Goal: Task Accomplishment & Management: Complete application form

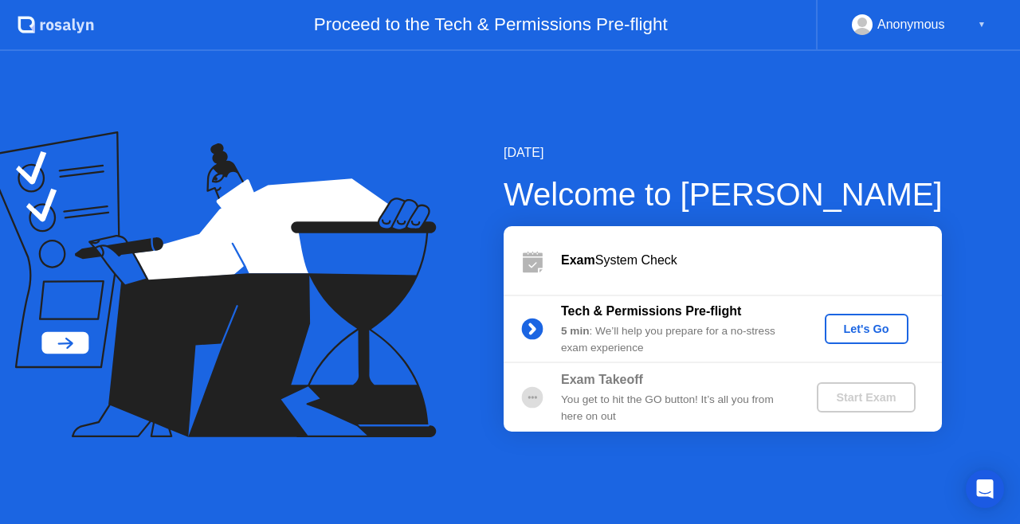
click at [896, 97] on div "[DATE] Welcome to [PERSON_NAME] Exam System Check Tech & Permissions Pre-flight…" at bounding box center [510, 287] width 1020 height 473
click at [707, 123] on div "[DATE] Welcome to [PERSON_NAME] Exam System Check Tech & Permissions Pre-flight…" at bounding box center [510, 287] width 1020 height 473
click at [867, 325] on div "Let's Go" at bounding box center [866, 329] width 71 height 13
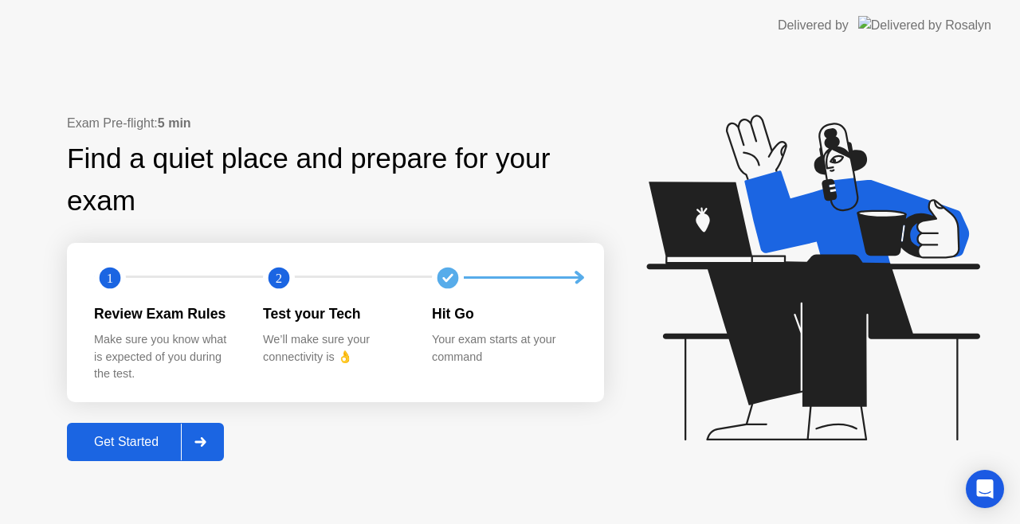
click at [147, 443] on div "Get Started" at bounding box center [126, 442] width 109 height 14
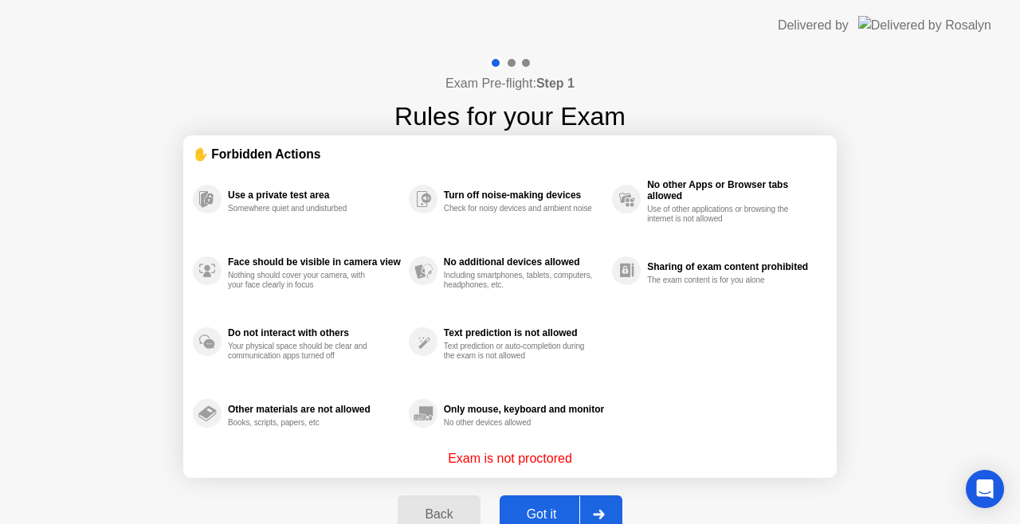
click at [537, 516] on div "Got it" at bounding box center [541, 515] width 75 height 14
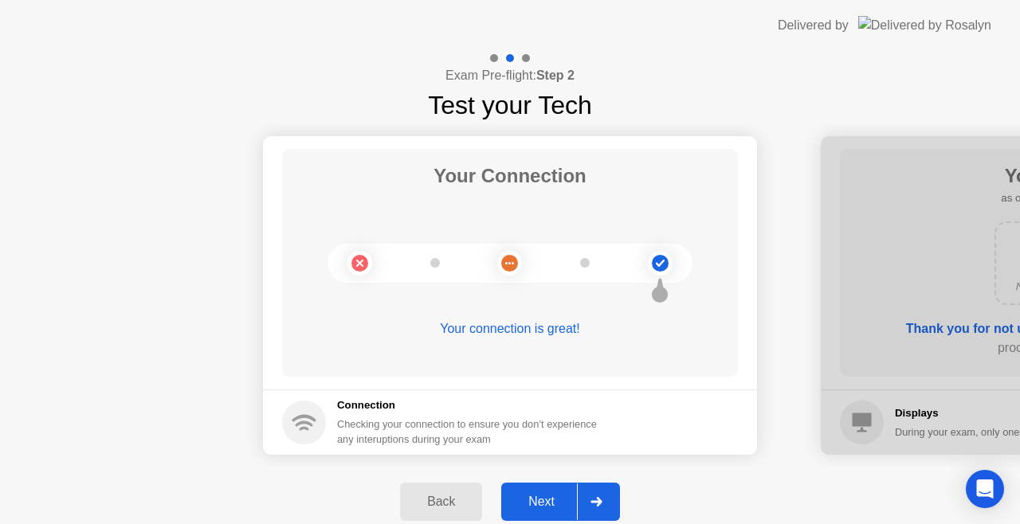
click at [555, 499] on div "Next" at bounding box center [541, 502] width 71 height 14
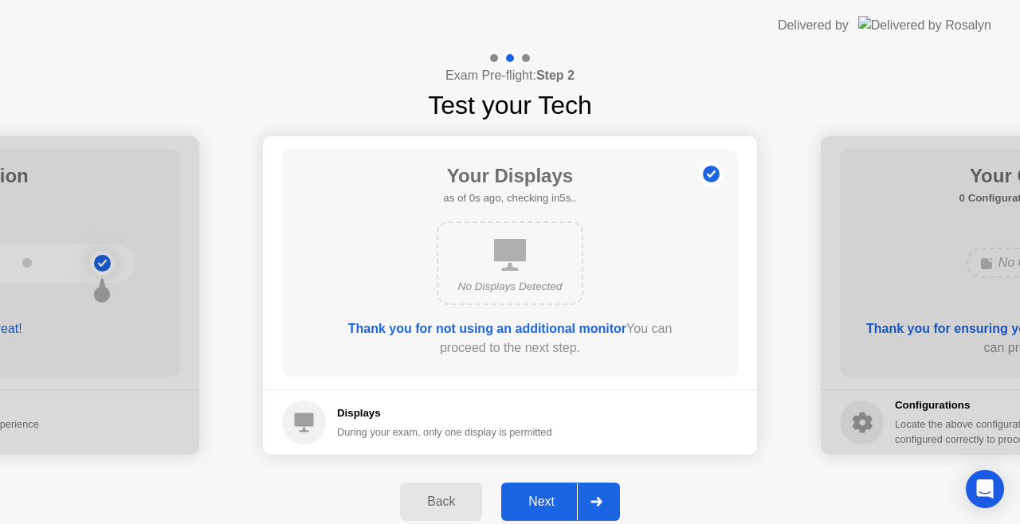
click at [555, 499] on div "Next" at bounding box center [541, 502] width 71 height 14
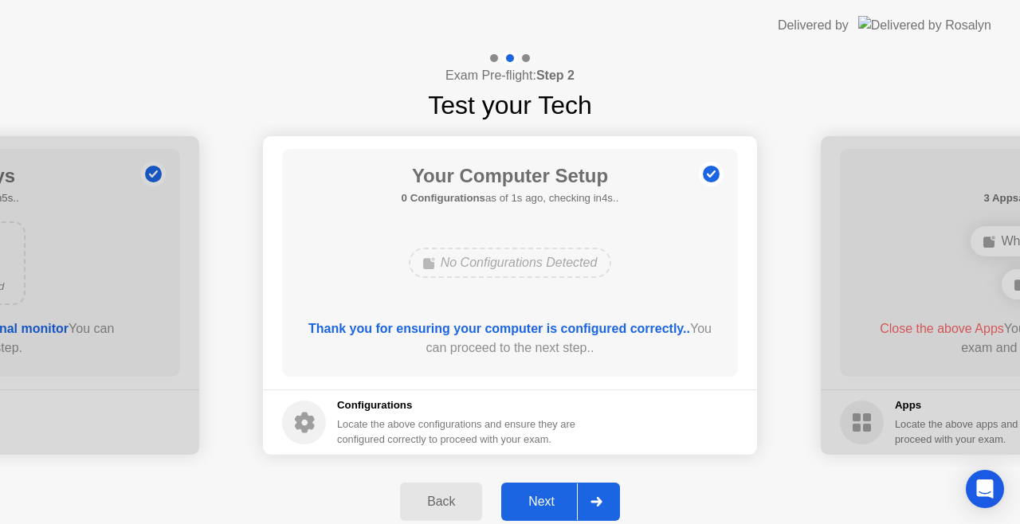
click at [555, 499] on div "Next" at bounding box center [541, 502] width 71 height 14
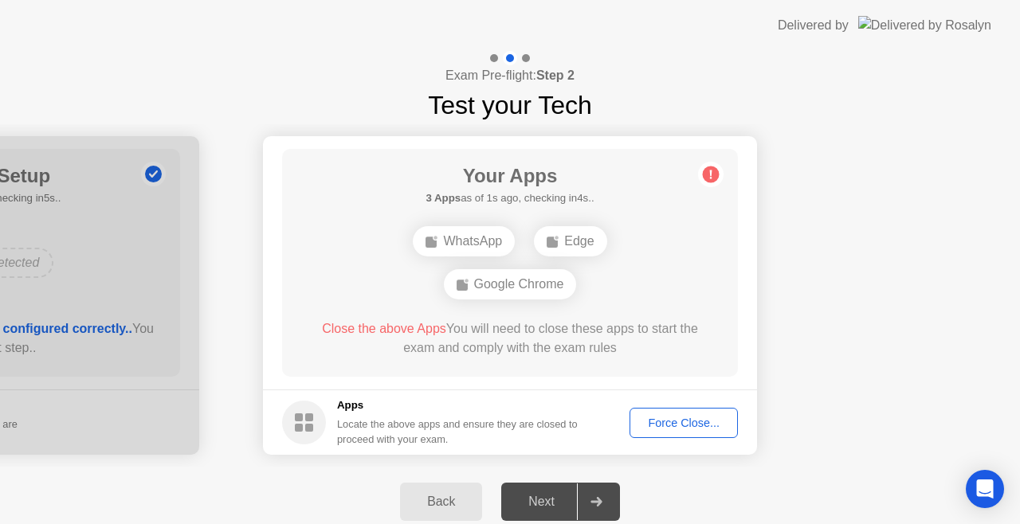
click at [467, 239] on div "WhatsApp" at bounding box center [464, 241] width 102 height 30
click at [528, 287] on div "Google Chrome" at bounding box center [510, 284] width 133 height 30
click at [669, 424] on div "Force Close..." at bounding box center [683, 423] width 97 height 13
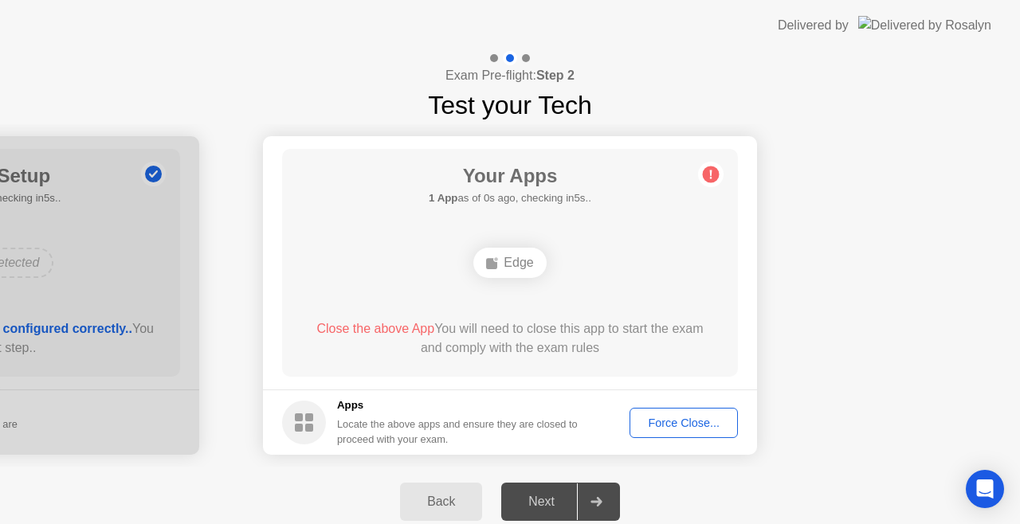
click at [670, 426] on div "Force Close..." at bounding box center [683, 423] width 97 height 13
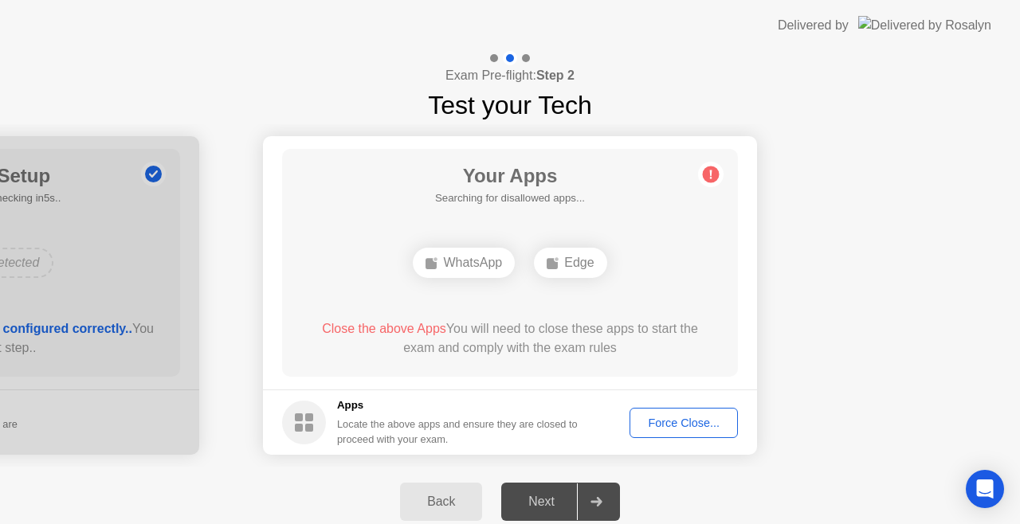
click at [676, 422] on div "Force Close..." at bounding box center [683, 423] width 97 height 13
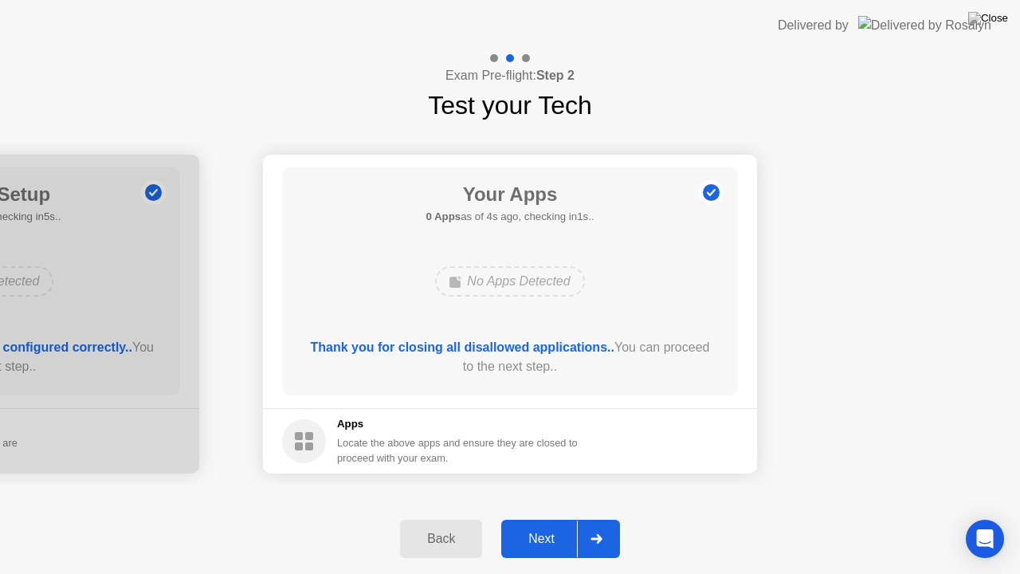
click at [555, 524] on div "Next" at bounding box center [541, 539] width 71 height 14
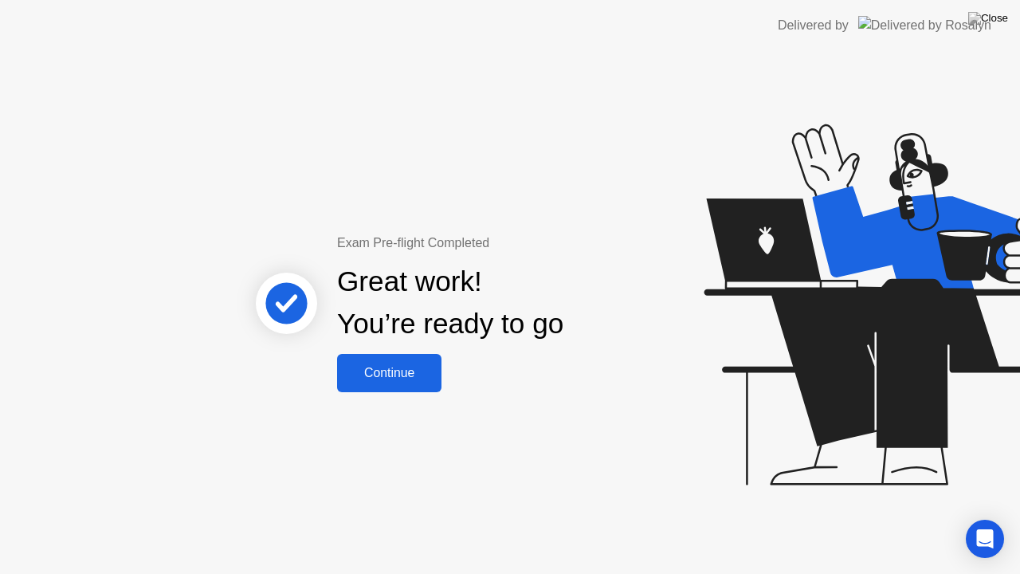
click at [400, 375] on div "Continue" at bounding box center [389, 373] width 95 height 14
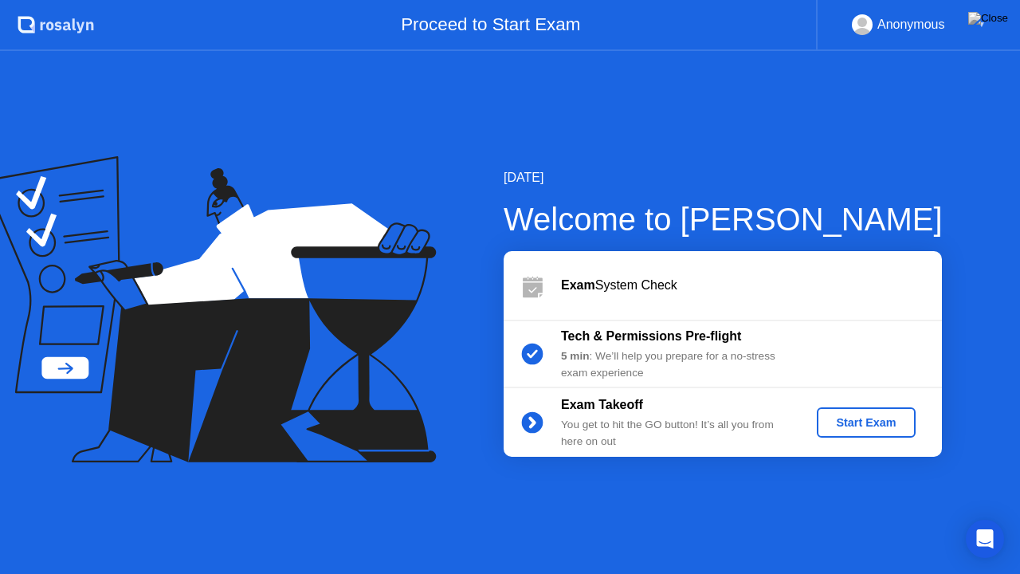
click at [870, 422] on div "Start Exam" at bounding box center [865, 422] width 85 height 13
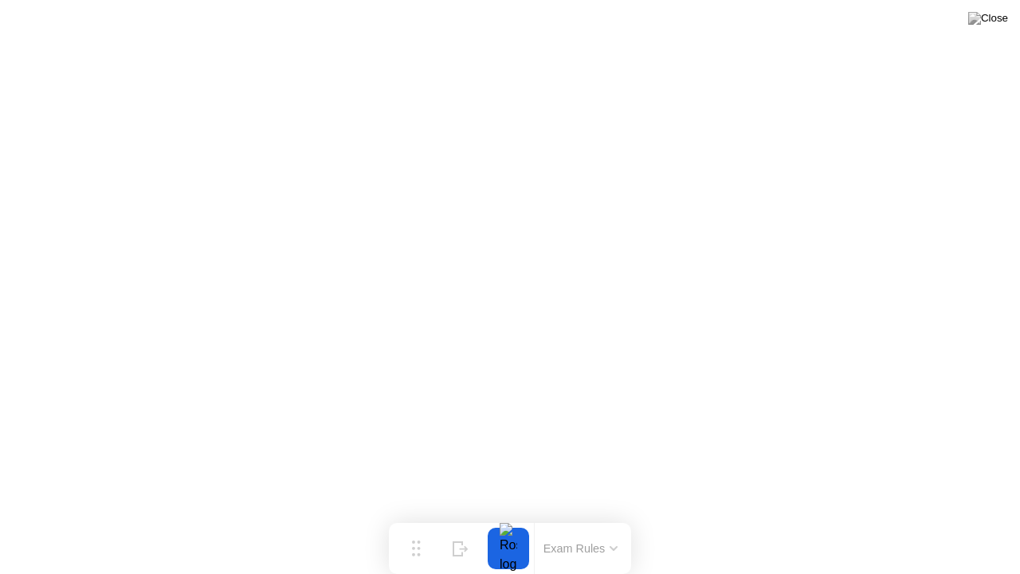
click at [610, 524] on icon at bounding box center [613, 548] width 6 height 3
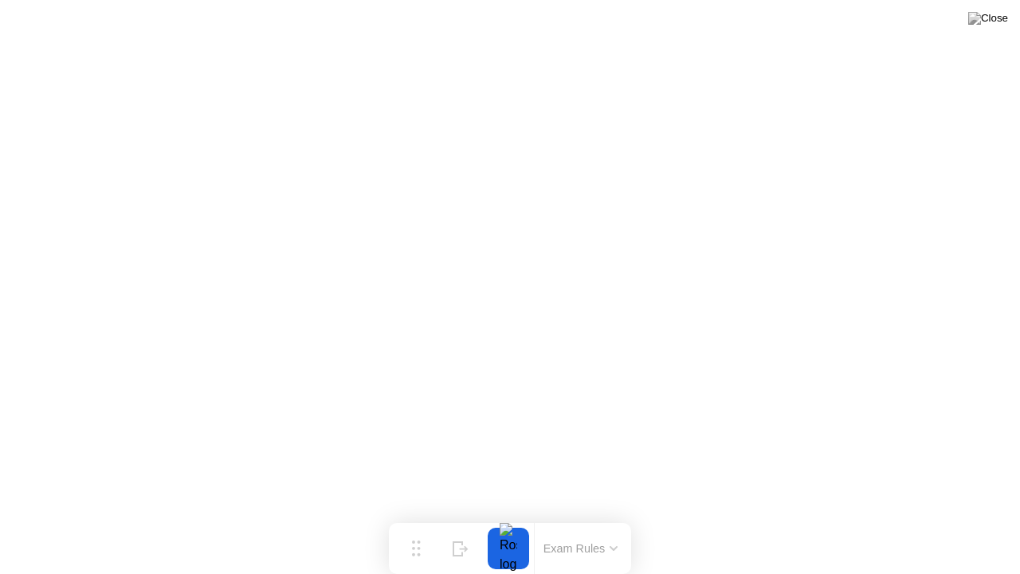
click at [615, 524] on icon at bounding box center [614, 548] width 8 height 5
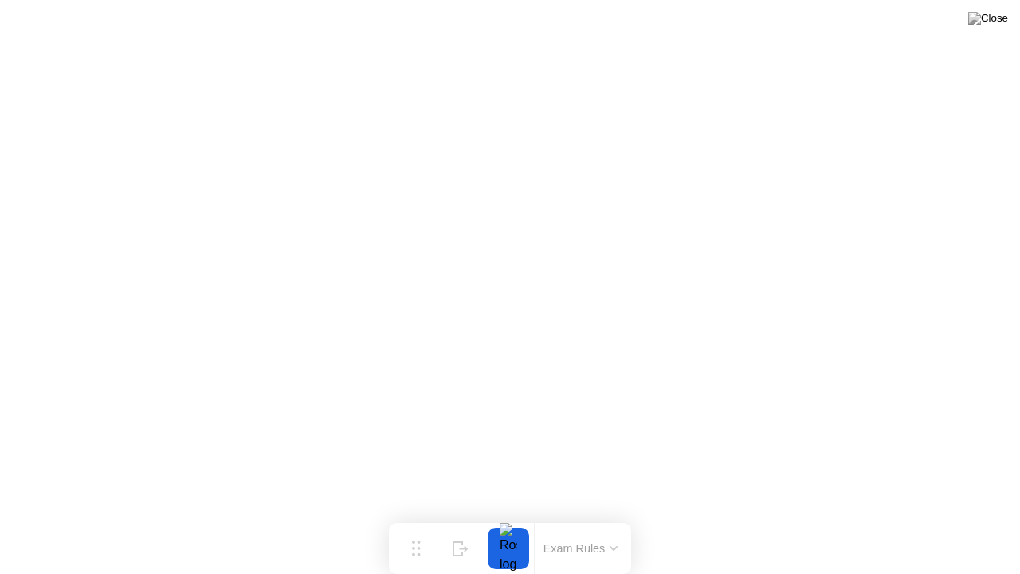
click at [512, 524] on div at bounding box center [508, 548] width 33 height 41
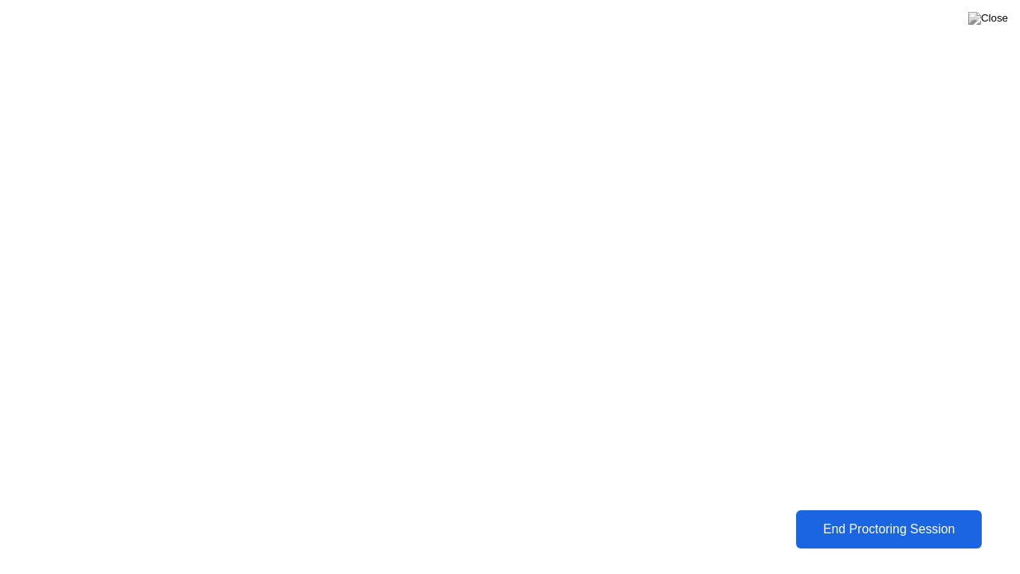
click at [851, 524] on div "End Proctoring Session" at bounding box center [889, 529] width 178 height 14
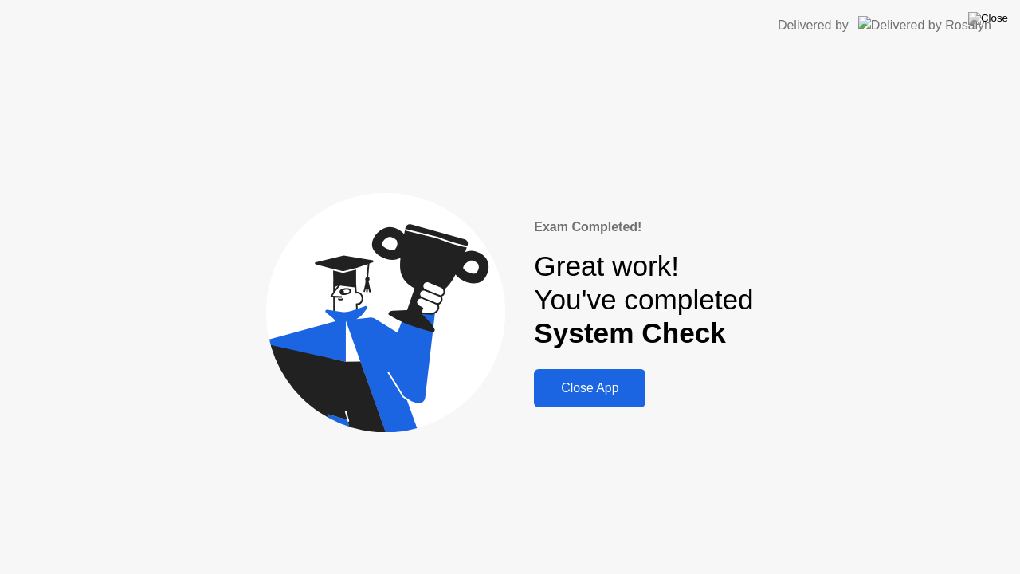
click at [588, 386] on div "Close App" at bounding box center [590, 388] width 102 height 14
